Goal: Information Seeking & Learning: Find specific fact

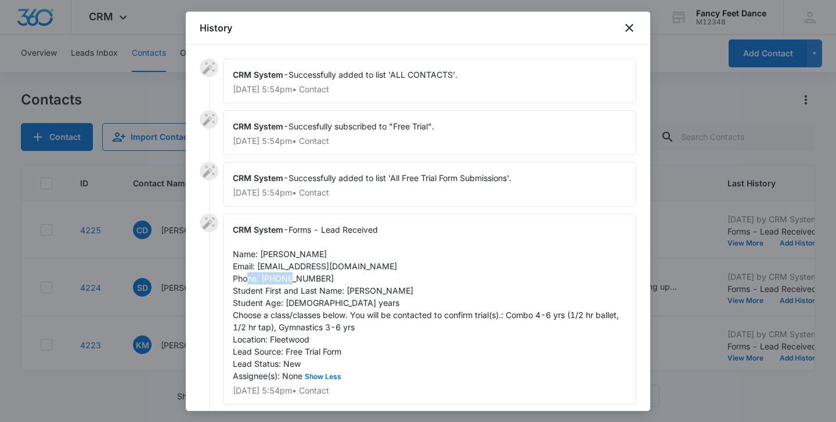
scroll to position [5, 2]
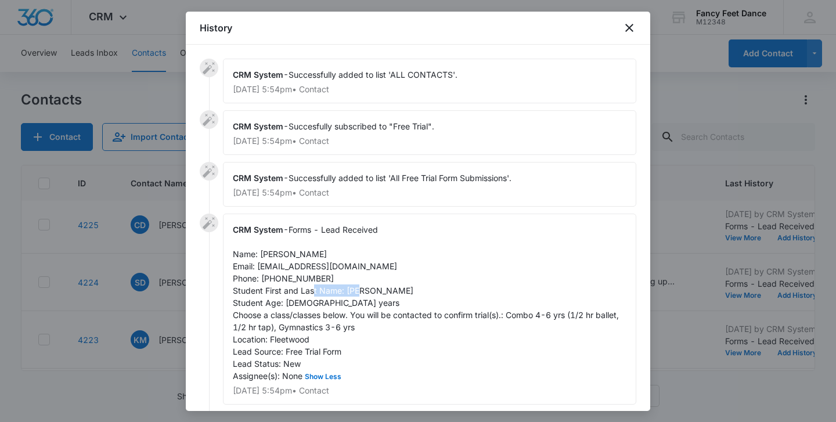
drag, startPoint x: 346, startPoint y: 287, endPoint x: 396, endPoint y: 288, distance: 50.5
click at [396, 288] on span "Forms - Lead Received Name: [PERSON_NAME] Email: [EMAIL_ADDRESS][DOMAIN_NAME] P…" at bounding box center [427, 303] width 388 height 156
copy span "[PERSON_NAME]"
click at [276, 252] on span "Forms - Lead Received Name: [PERSON_NAME] Email: [EMAIL_ADDRESS][DOMAIN_NAME] P…" at bounding box center [427, 303] width 388 height 156
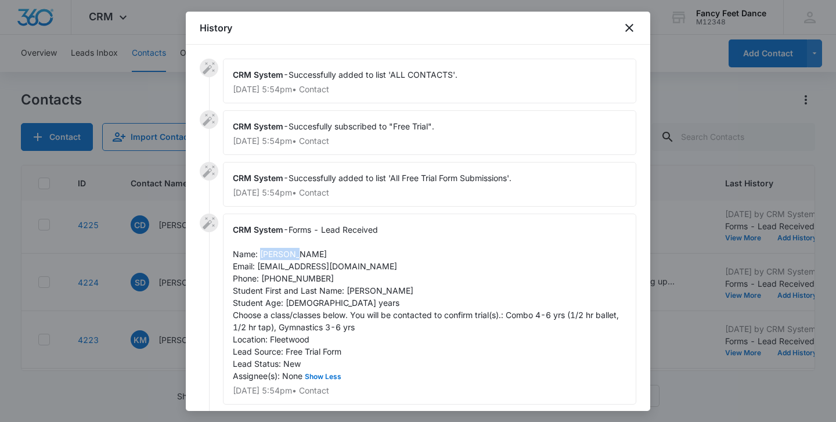
copy span "[PERSON_NAME]"
click at [291, 269] on span "Forms - Lead Received Name: [PERSON_NAME] Email: [EMAIL_ADDRESS][DOMAIN_NAME] P…" at bounding box center [427, 303] width 388 height 156
click at [291, 273] on div "CRM System - Forms - Lead Received Name: [PERSON_NAME] Email: [EMAIL_ADDRESS][D…" at bounding box center [429, 309] width 413 height 191
click at [291, 282] on span "Forms - Lead Received Name: [PERSON_NAME] Email: [EMAIL_ADDRESS][DOMAIN_NAME] P…" at bounding box center [427, 303] width 388 height 156
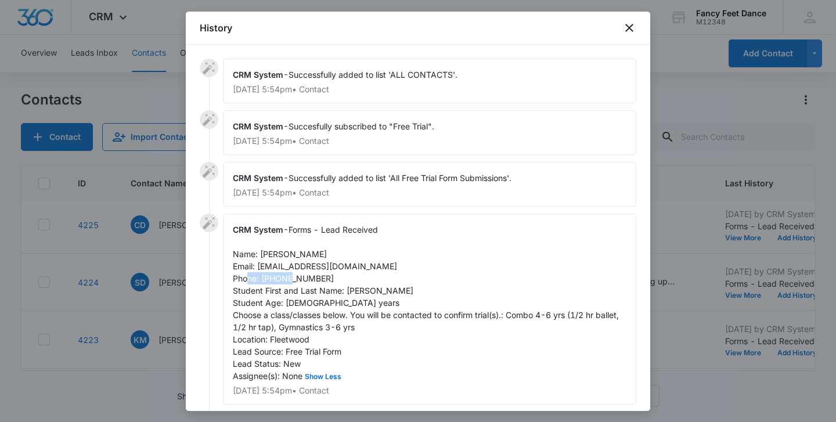
click at [291, 282] on span "Forms - Lead Received Name: [PERSON_NAME] Email: [EMAIL_ADDRESS][DOMAIN_NAME] P…" at bounding box center [427, 303] width 388 height 156
copy span "6462074065"
drag, startPoint x: 258, startPoint y: 268, endPoint x: 360, endPoint y: 268, distance: 102.7
click at [360, 268] on span "Forms - Lead Received Name: [PERSON_NAME] Email: [EMAIL_ADDRESS][DOMAIN_NAME] P…" at bounding box center [427, 303] width 388 height 156
copy span "[EMAIL_ADDRESS][DOMAIN_NAME]"
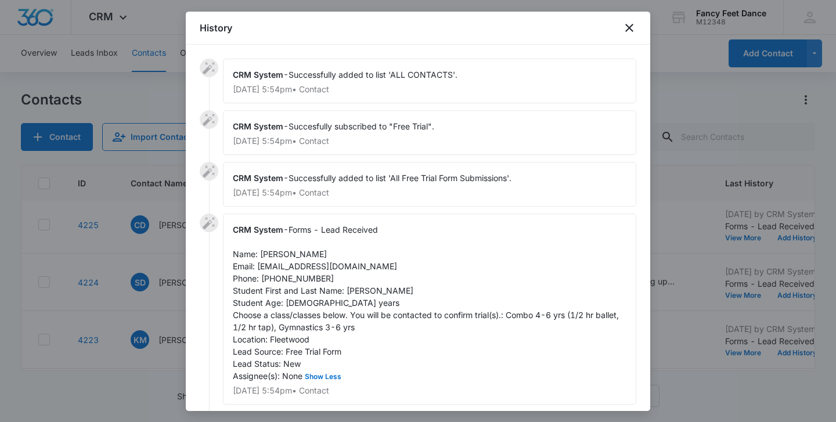
click at [105, 294] on div at bounding box center [418, 211] width 836 height 422
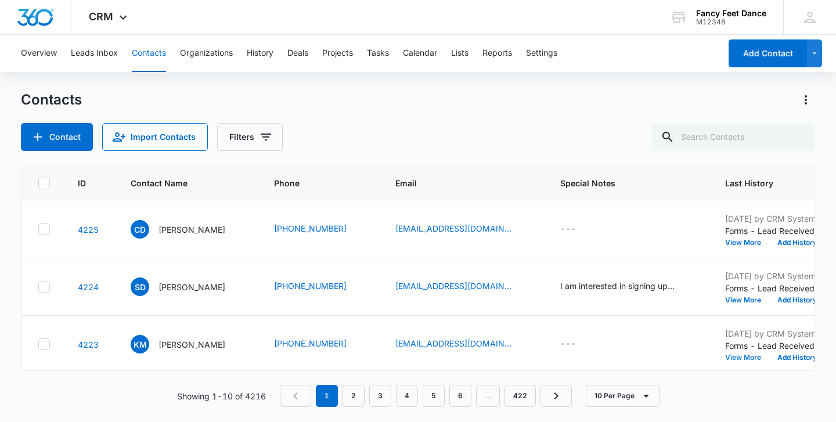
scroll to position [0, 2]
click at [742, 241] on button "View More" at bounding box center [747, 243] width 44 height 7
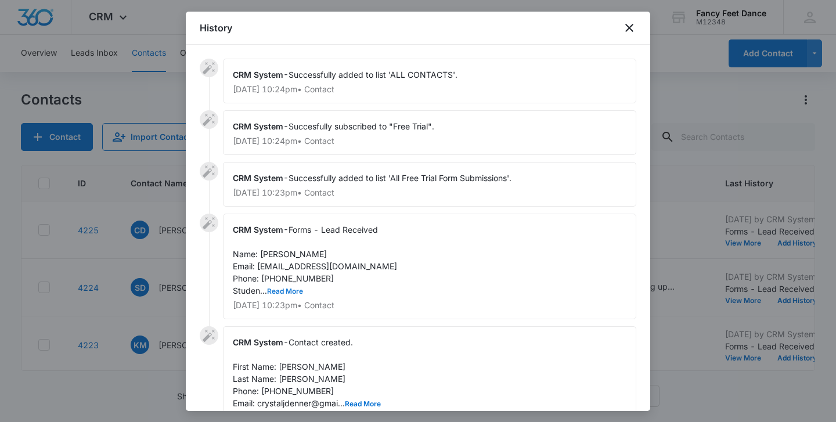
click at [298, 292] on button "Read More" at bounding box center [285, 291] width 36 height 7
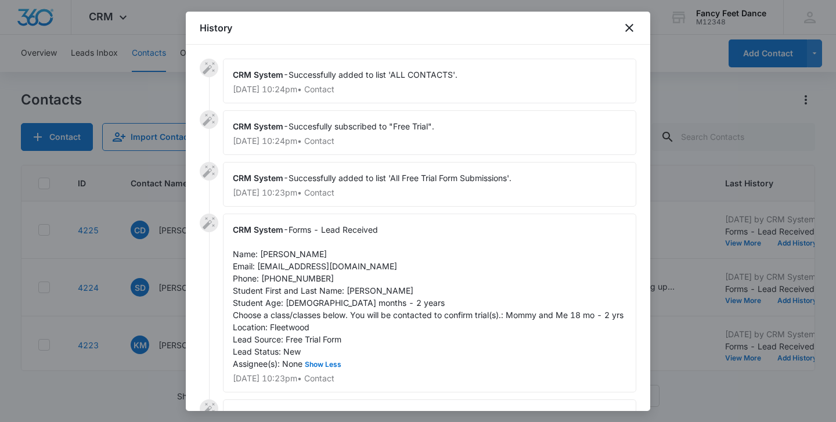
click at [346, 288] on span "Forms - Lead Received Name: [PERSON_NAME] Email: [EMAIL_ADDRESS][DOMAIN_NAME] P…" at bounding box center [428, 297] width 390 height 144
drag, startPoint x: 345, startPoint y: 288, endPoint x: 397, endPoint y: 288, distance: 52.2
click at [397, 288] on div "CRM System - Forms - Lead Received Name: [PERSON_NAME] Email: [EMAIL_ADDRESS][D…" at bounding box center [429, 303] width 413 height 179
copy span "[PERSON_NAME]"
drag, startPoint x: 259, startPoint y: 266, endPoint x: 357, endPoint y: 266, distance: 98.1
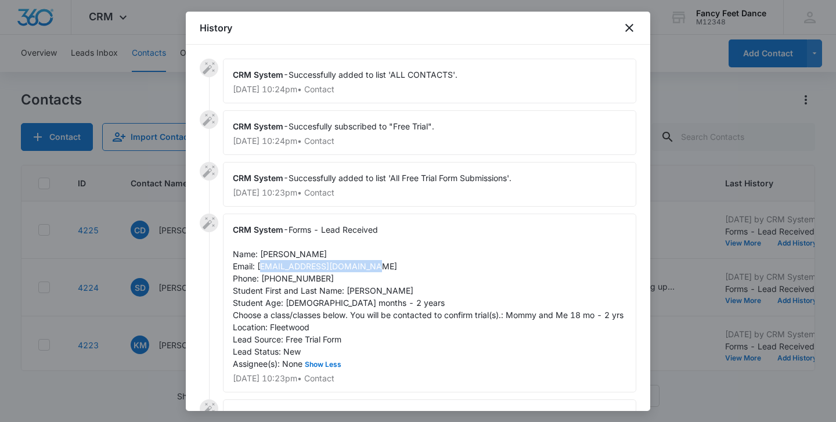
click at [357, 266] on span "Forms - Lead Received Name: [PERSON_NAME] Email: [EMAIL_ADDRESS][DOMAIN_NAME] P…" at bounding box center [428, 297] width 390 height 144
copy span "[EMAIL_ADDRESS][DOMAIN_NAME]"
click at [296, 281] on span "Forms - Lead Received Name: [PERSON_NAME] Email: [EMAIL_ADDRESS][DOMAIN_NAME] P…" at bounding box center [428, 297] width 390 height 144
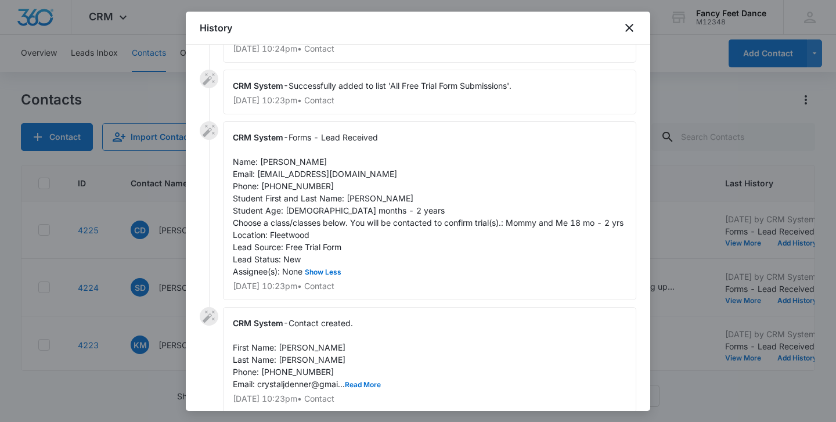
click at [270, 160] on span "Forms - Lead Received Name: [PERSON_NAME] Email: [EMAIL_ADDRESS][DOMAIN_NAME] P…" at bounding box center [428, 204] width 390 height 144
click at [268, 160] on span "Forms - Lead Received Name: [PERSON_NAME] Email: [EMAIL_ADDRESS][DOMAIN_NAME] P…" at bounding box center [428, 204] width 390 height 144
drag, startPoint x: 261, startPoint y: 160, endPoint x: 326, endPoint y: 158, distance: 65.6
click at [326, 160] on div "CRM System - Forms - Lead Received Name: [PERSON_NAME] Email: [EMAIL_ADDRESS][D…" at bounding box center [429, 210] width 413 height 179
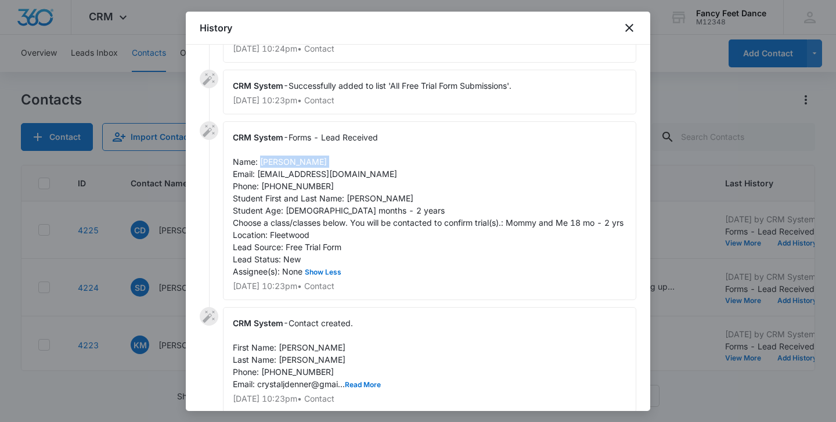
copy span "[PERSON_NAME]"
click at [264, 185] on span "Forms - Lead Received Name: [PERSON_NAME] Email: [EMAIL_ADDRESS][DOMAIN_NAME] P…" at bounding box center [428, 204] width 390 height 144
copy span "6464031506"
click at [162, 255] on div at bounding box center [418, 211] width 836 height 422
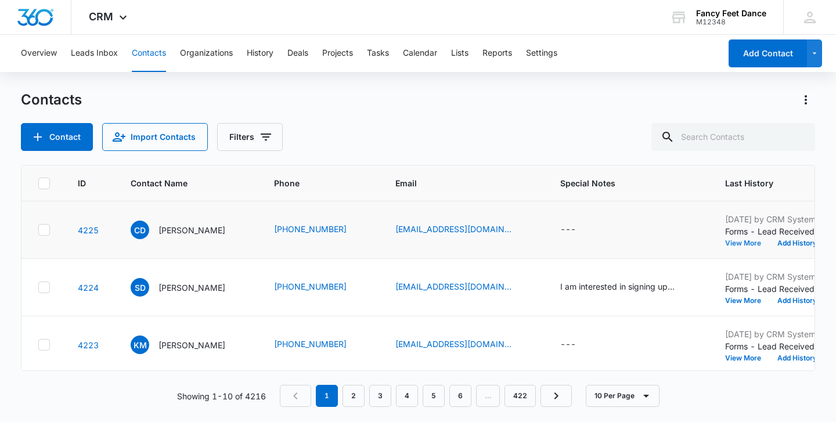
click at [728, 243] on button "View More" at bounding box center [747, 243] width 44 height 7
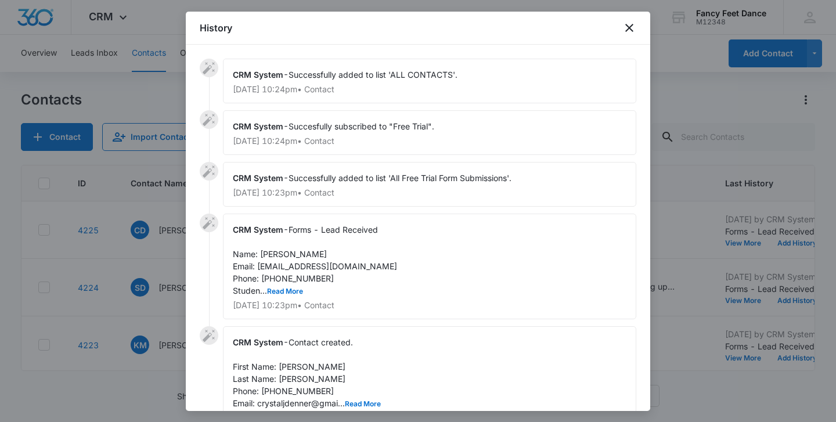
click at [296, 295] on div "CRM System - Forms - Lead Received Name: [PERSON_NAME] Email: [EMAIL_ADDRESS][D…" at bounding box center [429, 267] width 413 height 106
click at [296, 293] on button "Read More" at bounding box center [285, 291] width 36 height 7
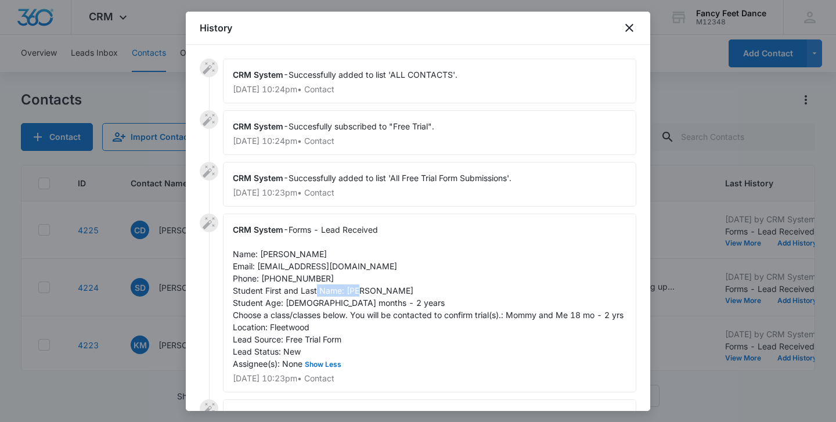
drag, startPoint x: 347, startPoint y: 291, endPoint x: 392, endPoint y: 297, distance: 45.1
click at [391, 296] on div "CRM System - Forms - Lead Received Name: [PERSON_NAME] Email: [EMAIL_ADDRESS][D…" at bounding box center [429, 303] width 413 height 179
copy span "[PERSON_NAME]"
drag, startPoint x: 261, startPoint y: 252, endPoint x: 327, endPoint y: 252, distance: 66.1
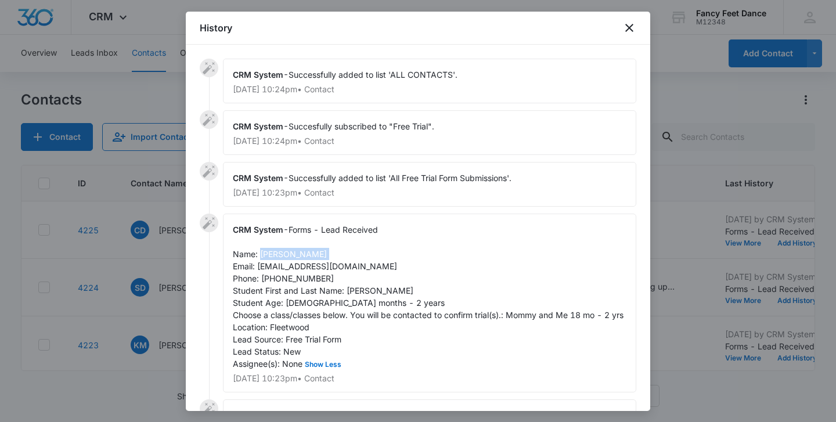
click at [327, 252] on div "CRM System - Forms - Lead Received Name: [PERSON_NAME] Email: [EMAIL_ADDRESS][D…" at bounding box center [429, 303] width 413 height 179
drag, startPoint x: 258, startPoint y: 269, endPoint x: 387, endPoint y: 268, distance: 128.8
click at [391, 273] on div "CRM System - Forms - Lead Received Name: [PERSON_NAME] Email: [EMAIL_ADDRESS][D…" at bounding box center [429, 303] width 413 height 179
click at [387, 268] on div "CRM System - Forms - Lead Received Name: [PERSON_NAME] Email: [EMAIL_ADDRESS][D…" at bounding box center [429, 303] width 413 height 179
drag, startPoint x: 360, startPoint y: 262, endPoint x: 259, endPoint y: 268, distance: 101.2
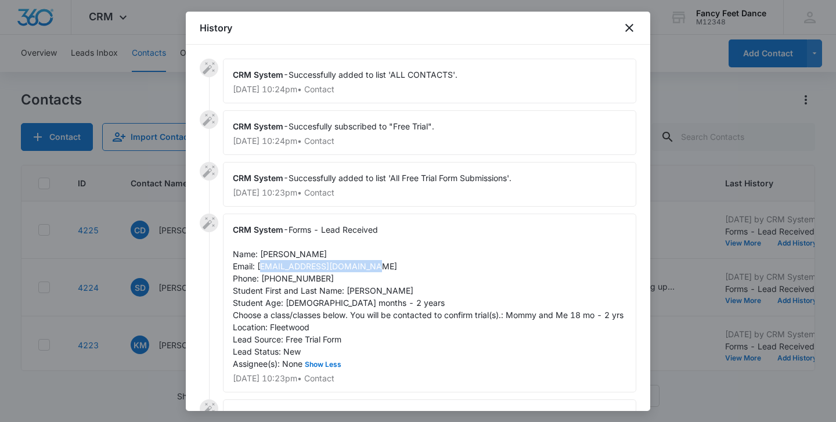
click at [259, 268] on div "CRM System - Forms - Lead Received Name: [PERSON_NAME] Email: [EMAIL_ADDRESS][D…" at bounding box center [429, 303] width 413 height 179
click at [280, 279] on span "Forms - Lead Received Name: [PERSON_NAME] Email: [EMAIL_ADDRESS][DOMAIN_NAME] P…" at bounding box center [428, 297] width 390 height 144
